Goal: Task Accomplishment & Management: Use online tool/utility

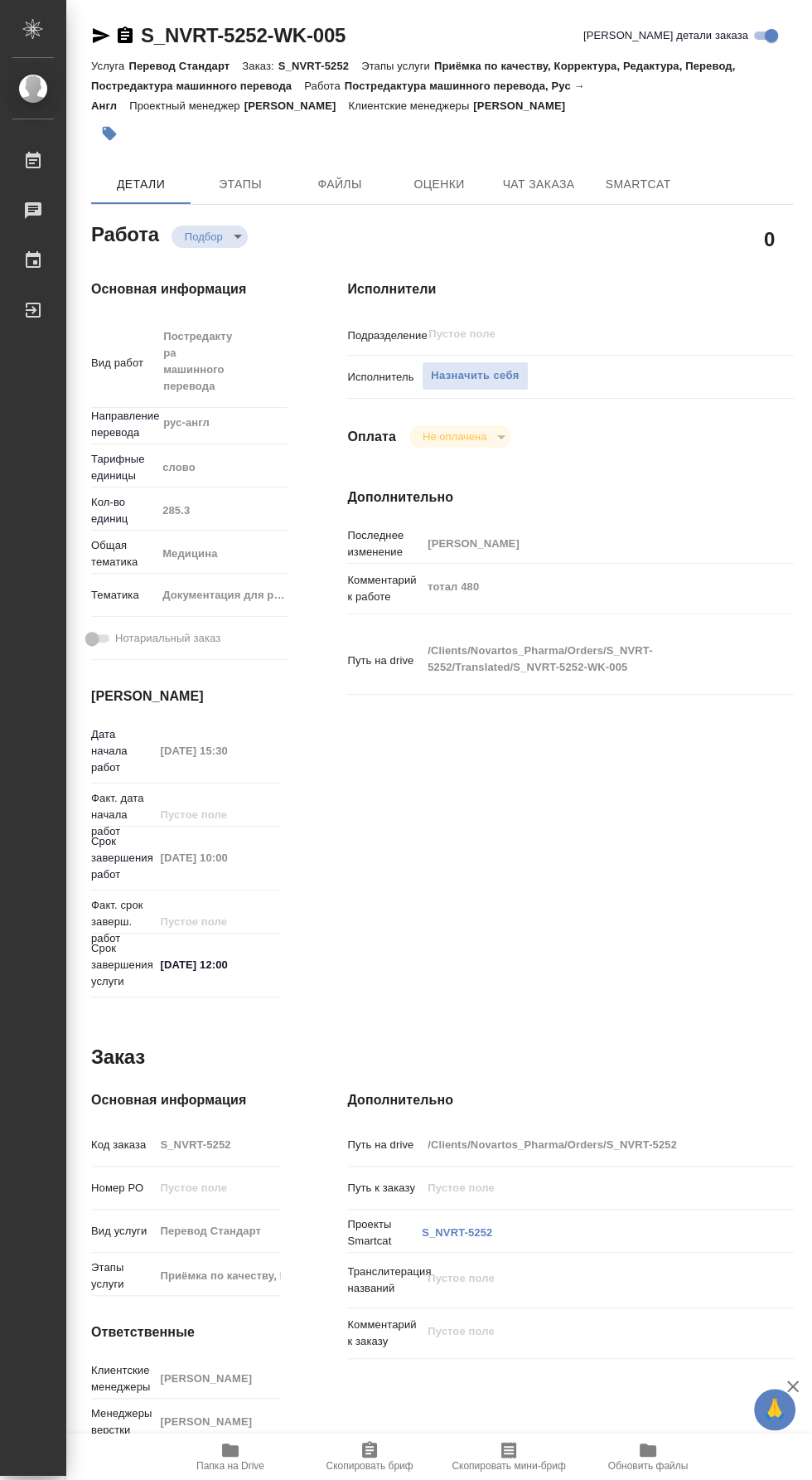
click at [254, 1472] on span "Папка на Drive" at bounding box center [230, 1466] width 68 height 11
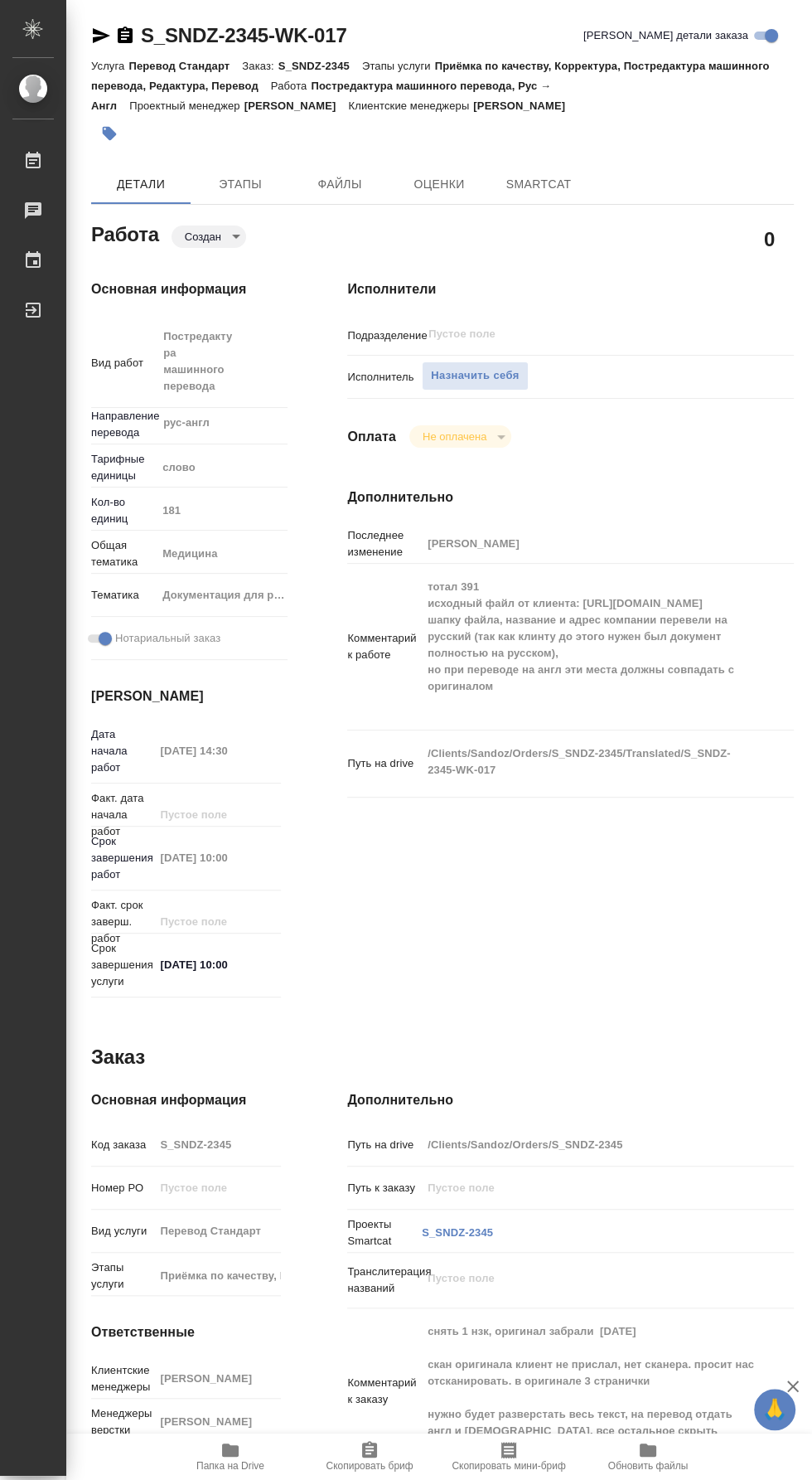
type textarea "x"
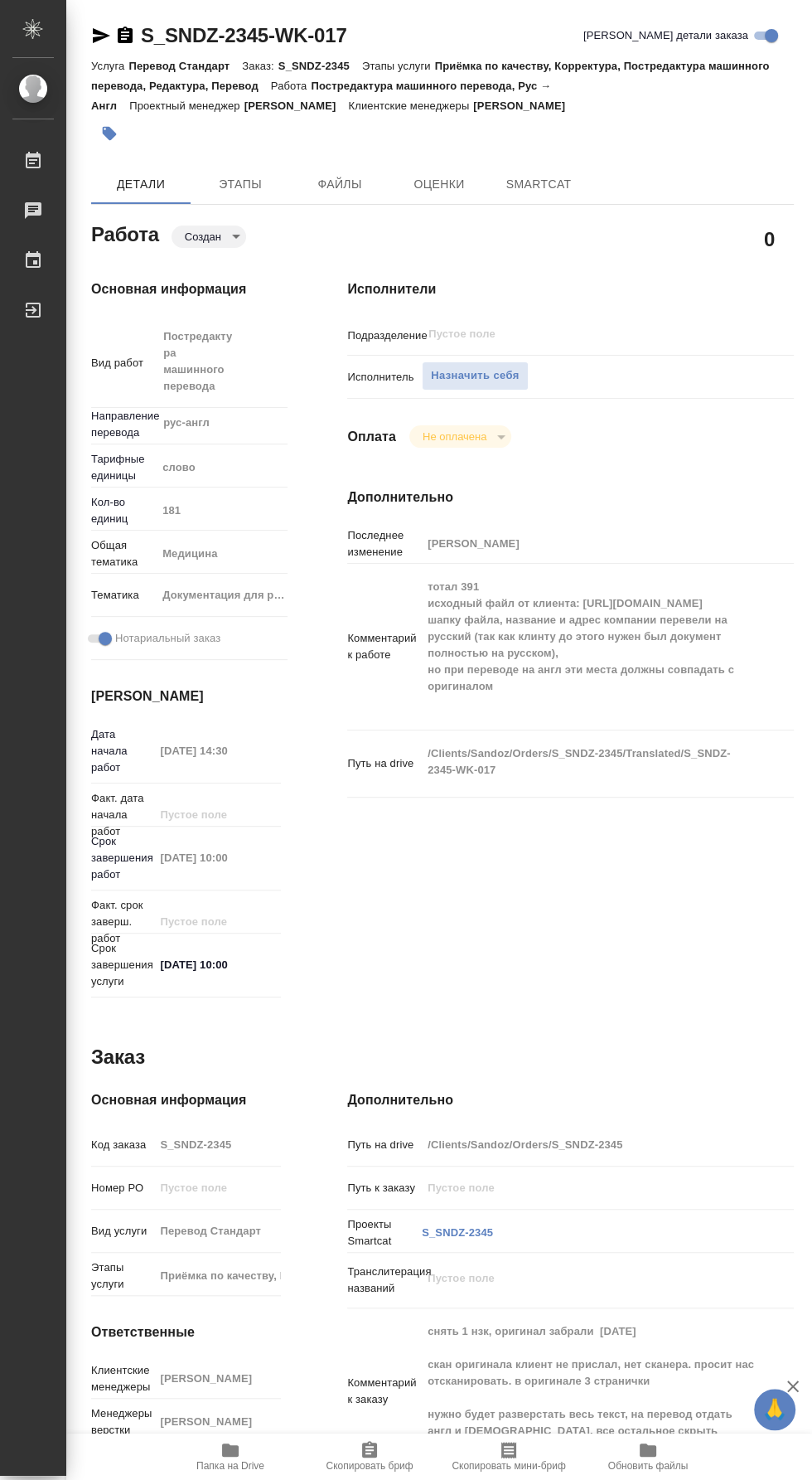
type textarea "x"
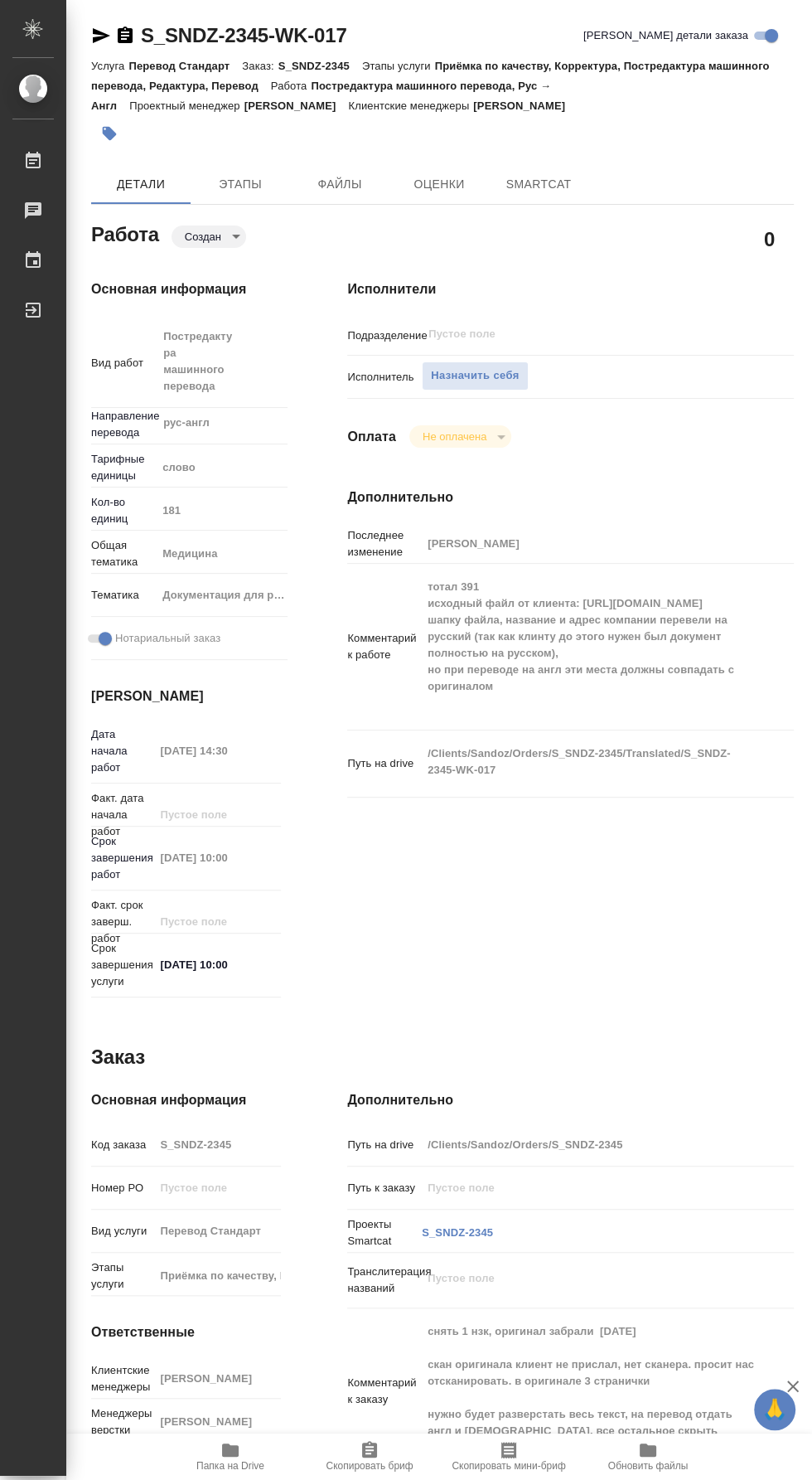
type textarea "x"
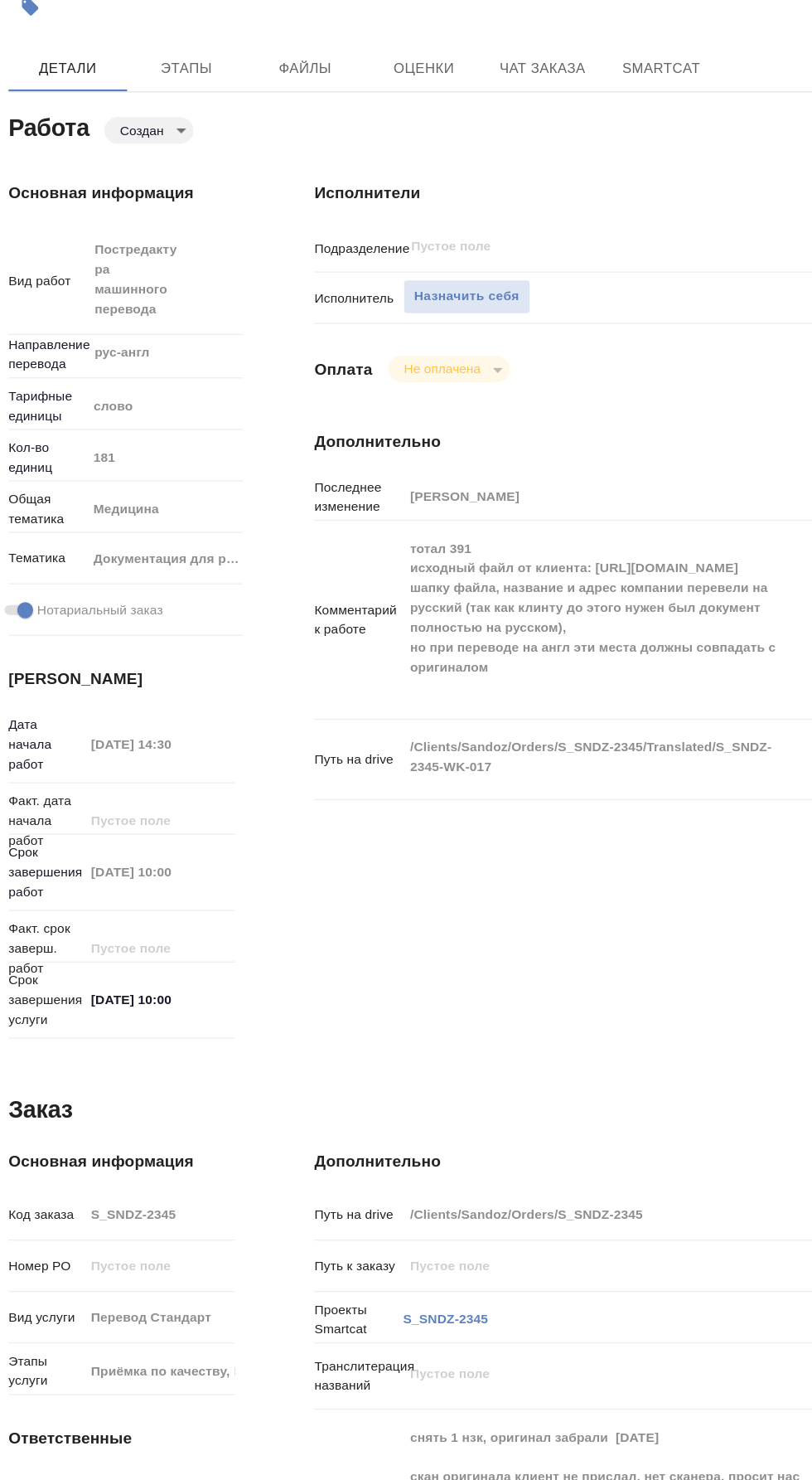
scroll to position [0, 10]
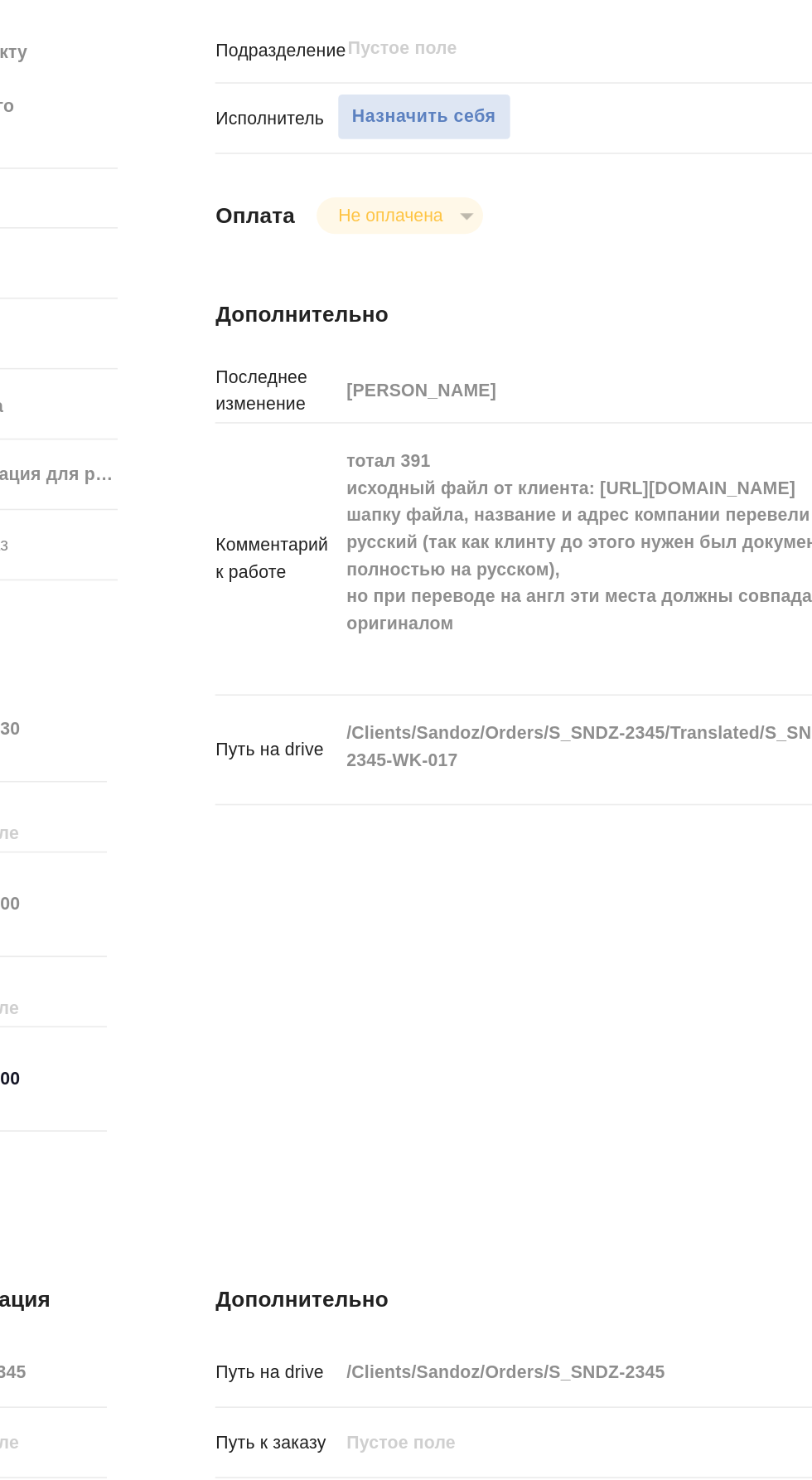
type textarea "x"
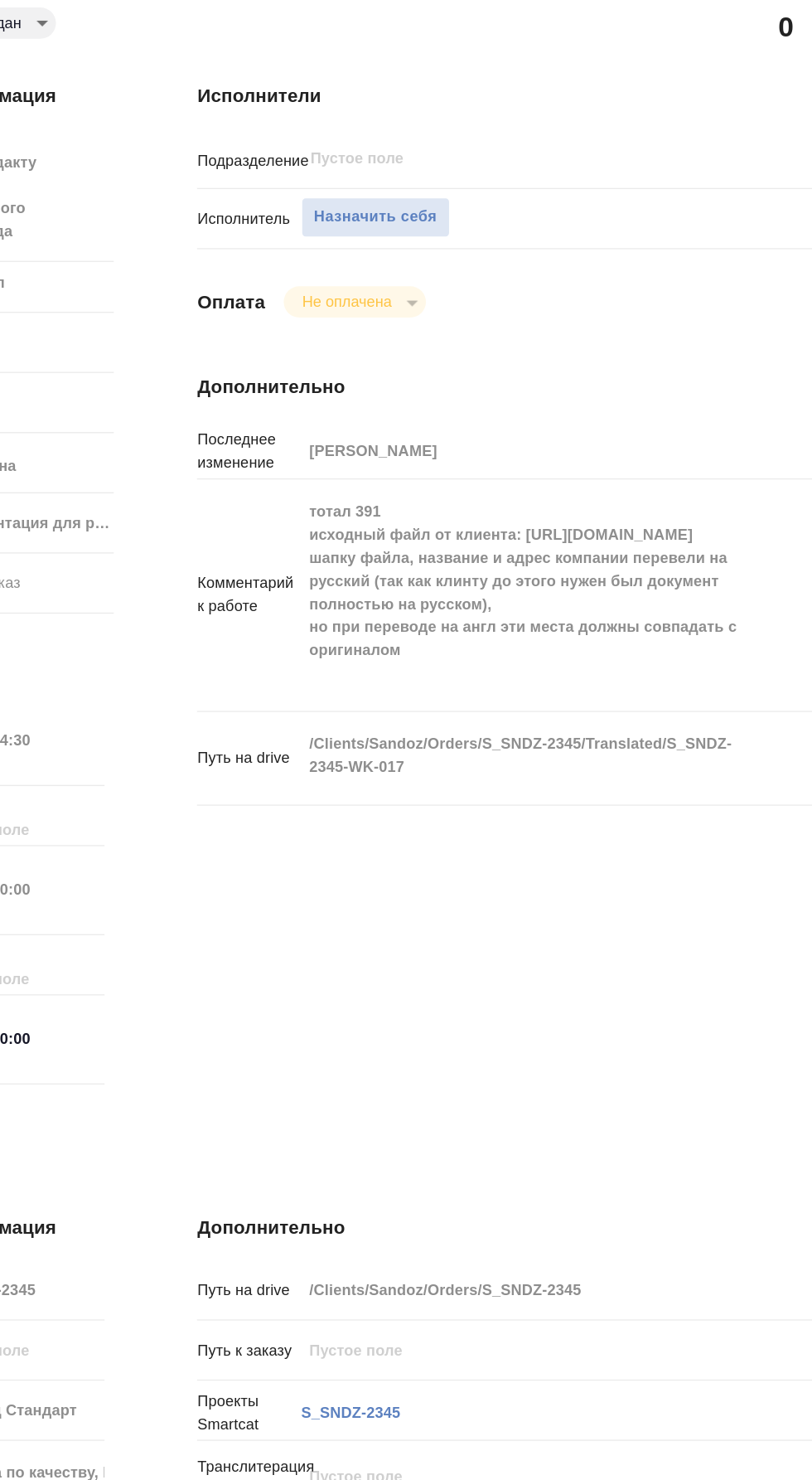
type textarea "x"
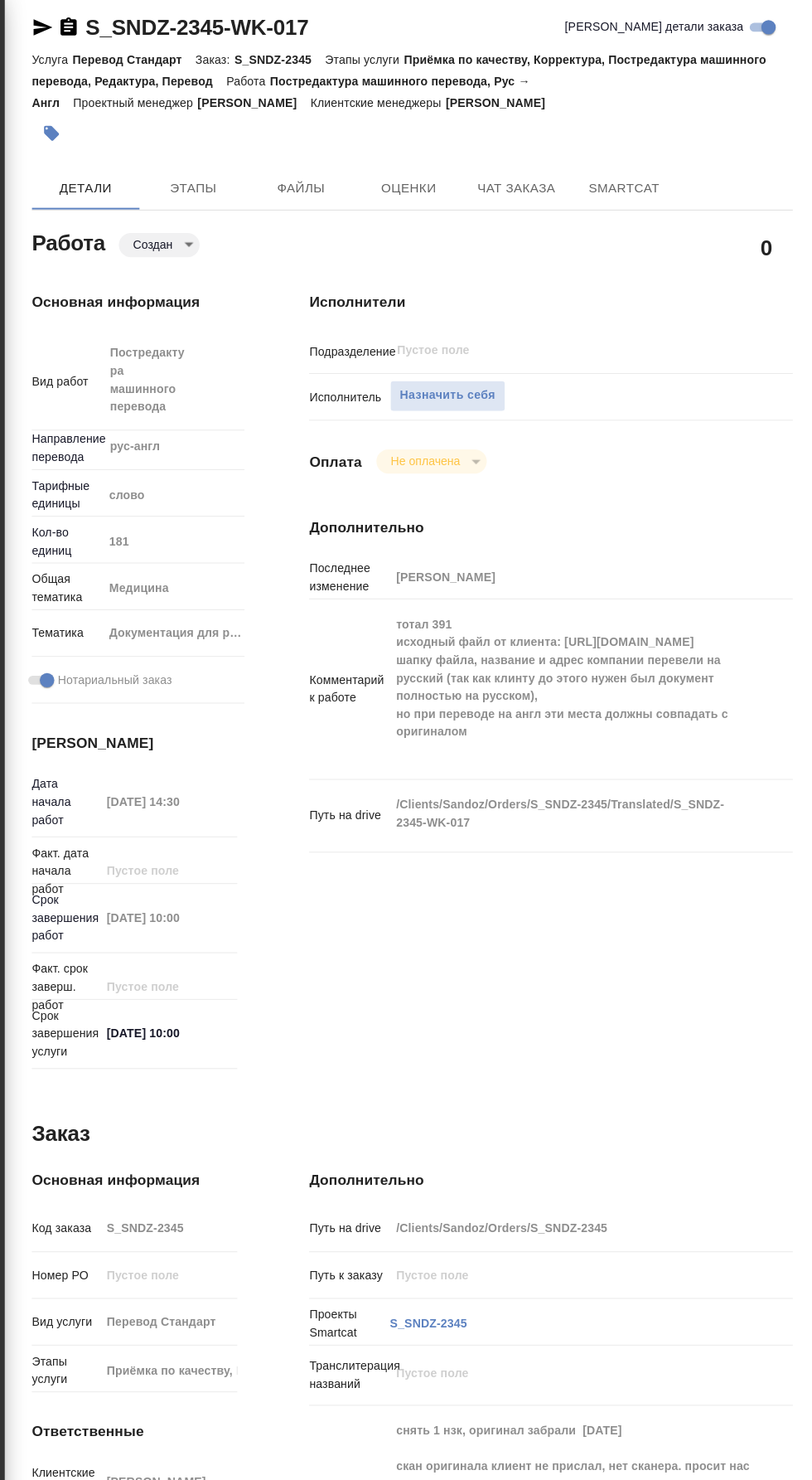
scroll to position [0, 0]
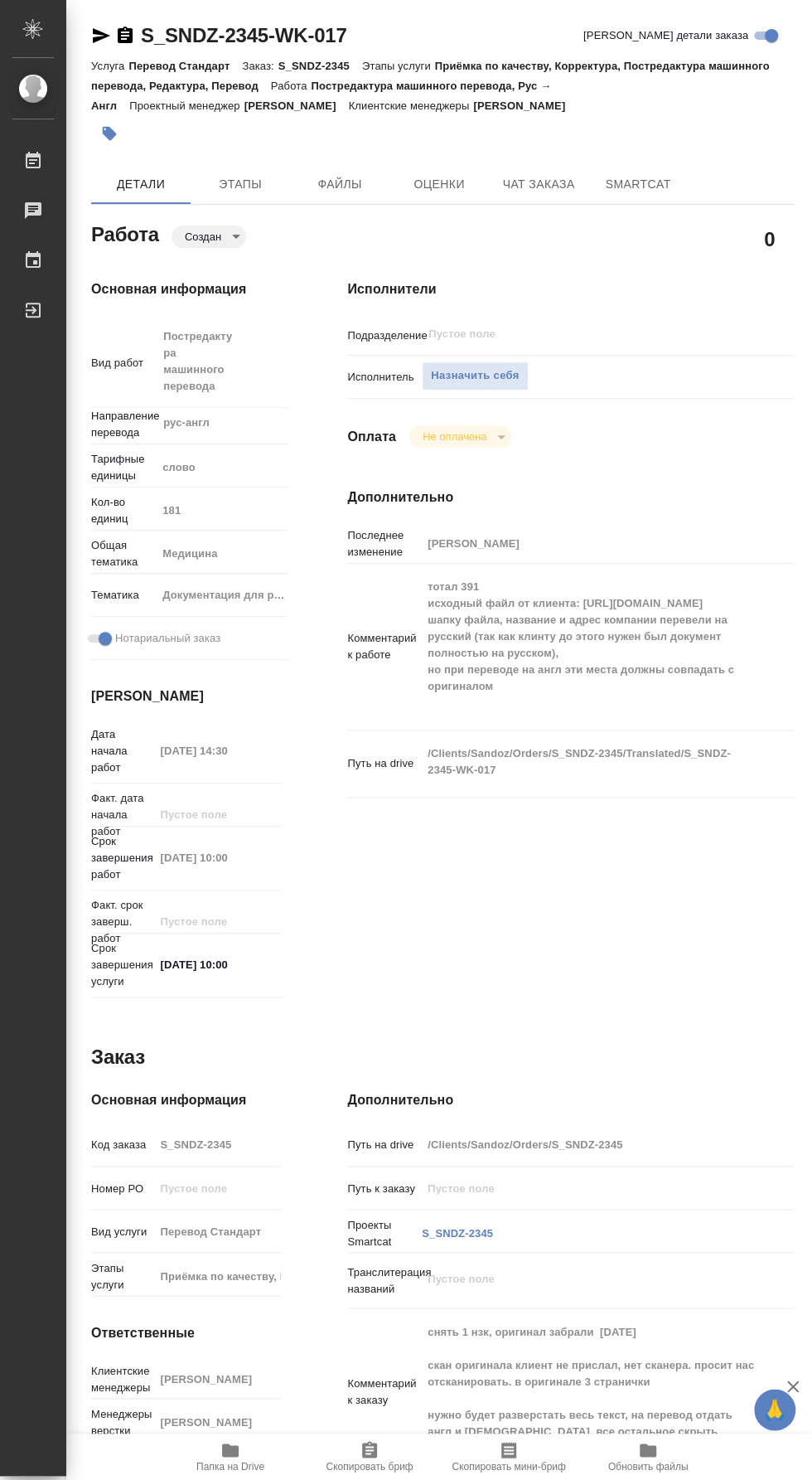
type textarea "x"
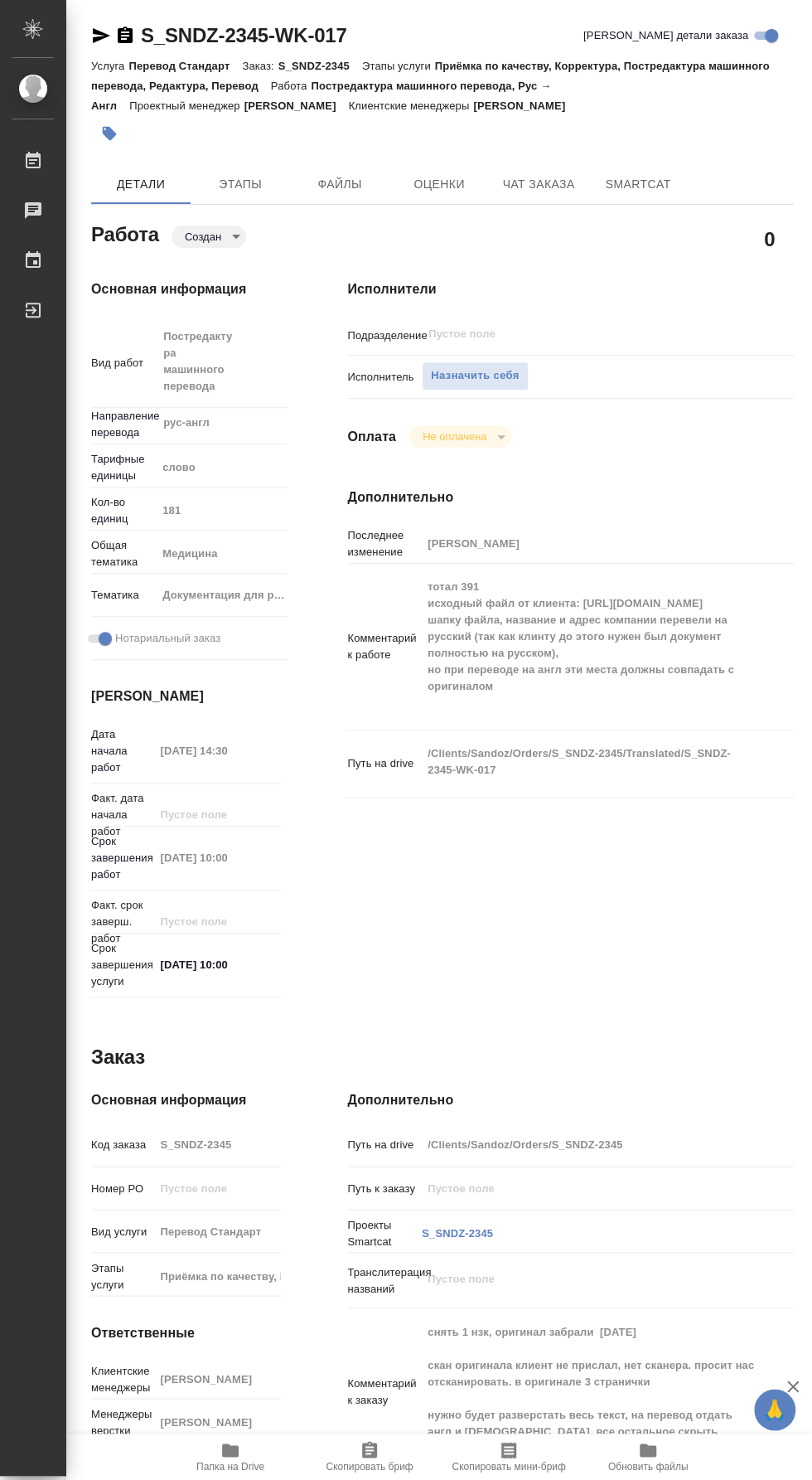
type textarea "x"
